Goal: Check status: Check status

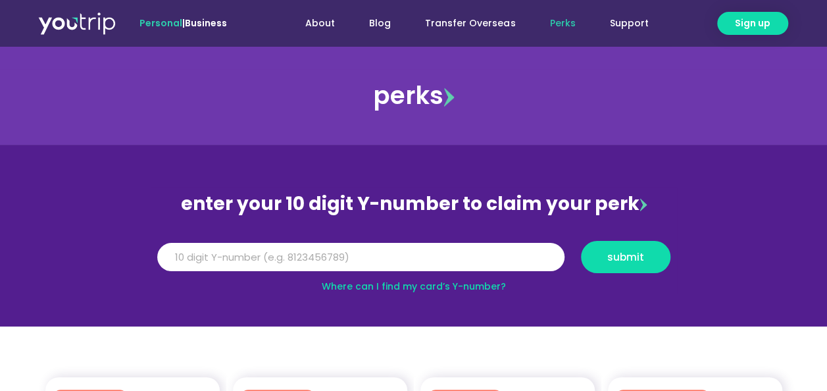
click at [306, 255] on input "Y Number" at bounding box center [360, 257] width 407 height 29
click at [288, 254] on input "Y Number" at bounding box center [360, 257] width 407 height 29
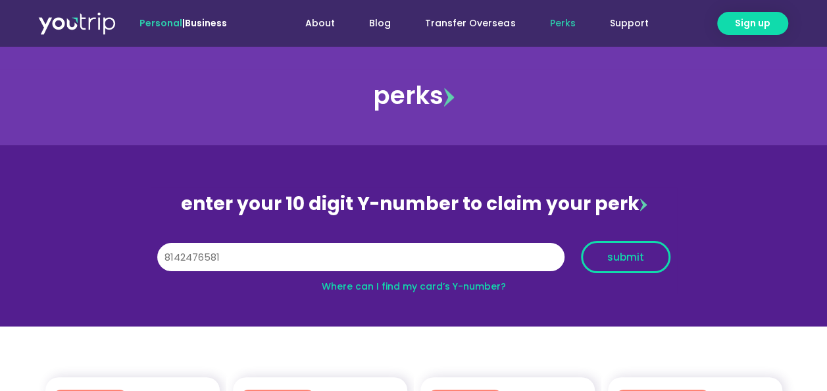
type input "8142476581"
click at [646, 254] on span "submit" at bounding box center [625, 257] width 67 height 10
